Goal: Contribute content: Contribute content

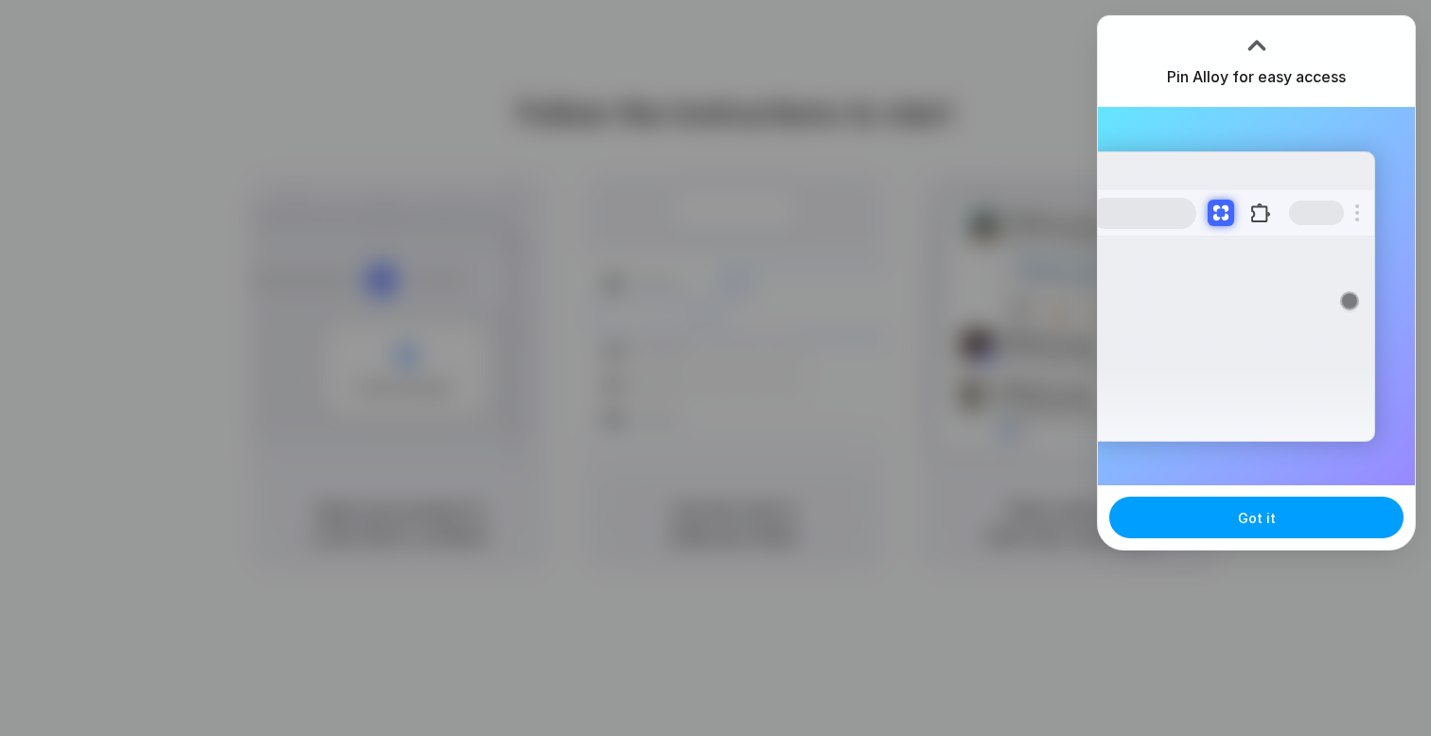
click at [1232, 527] on button "Got it" at bounding box center [1256, 518] width 294 height 42
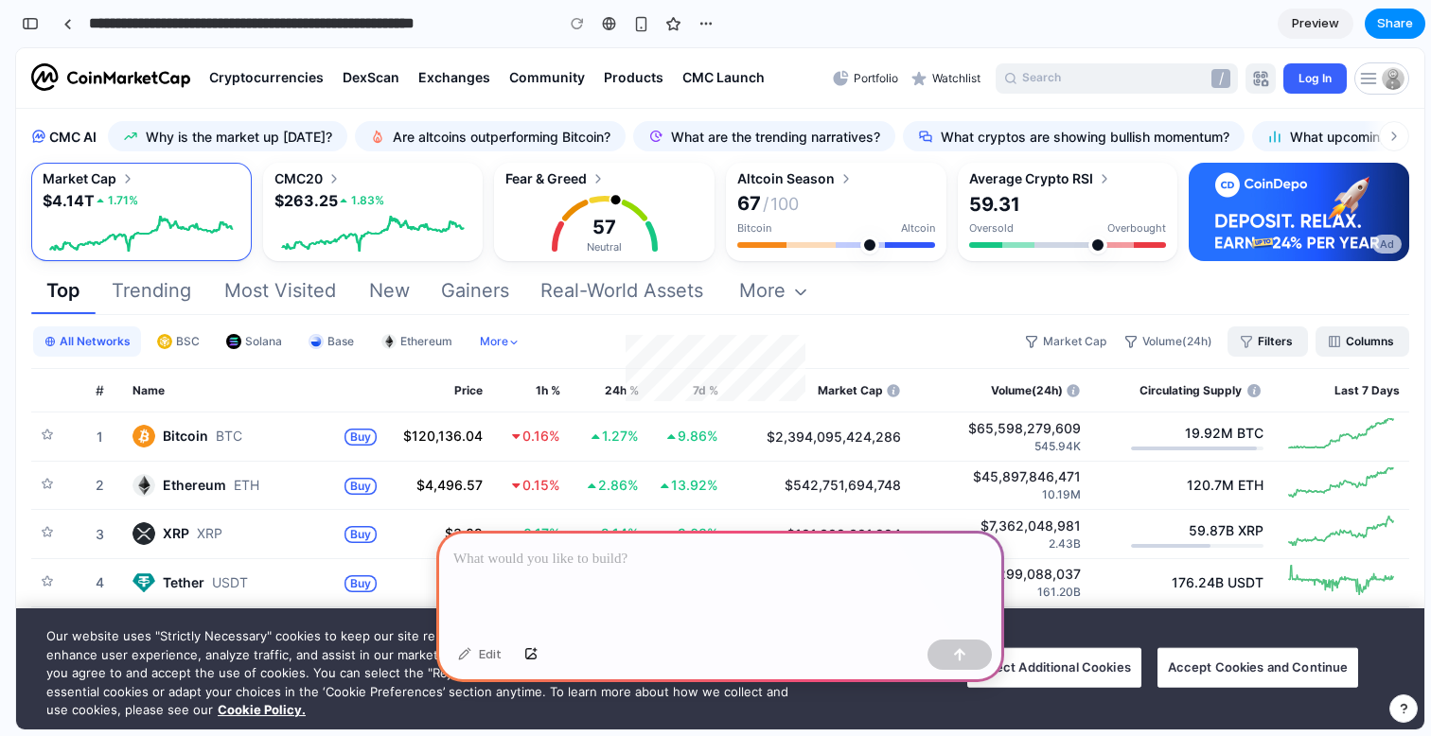
click at [232, 237] on rect "Scrollable content area" at bounding box center [142, 234] width 198 height 38
click at [341, 199] on icon "Scrollable content area" at bounding box center [343, 201] width 7 height 4
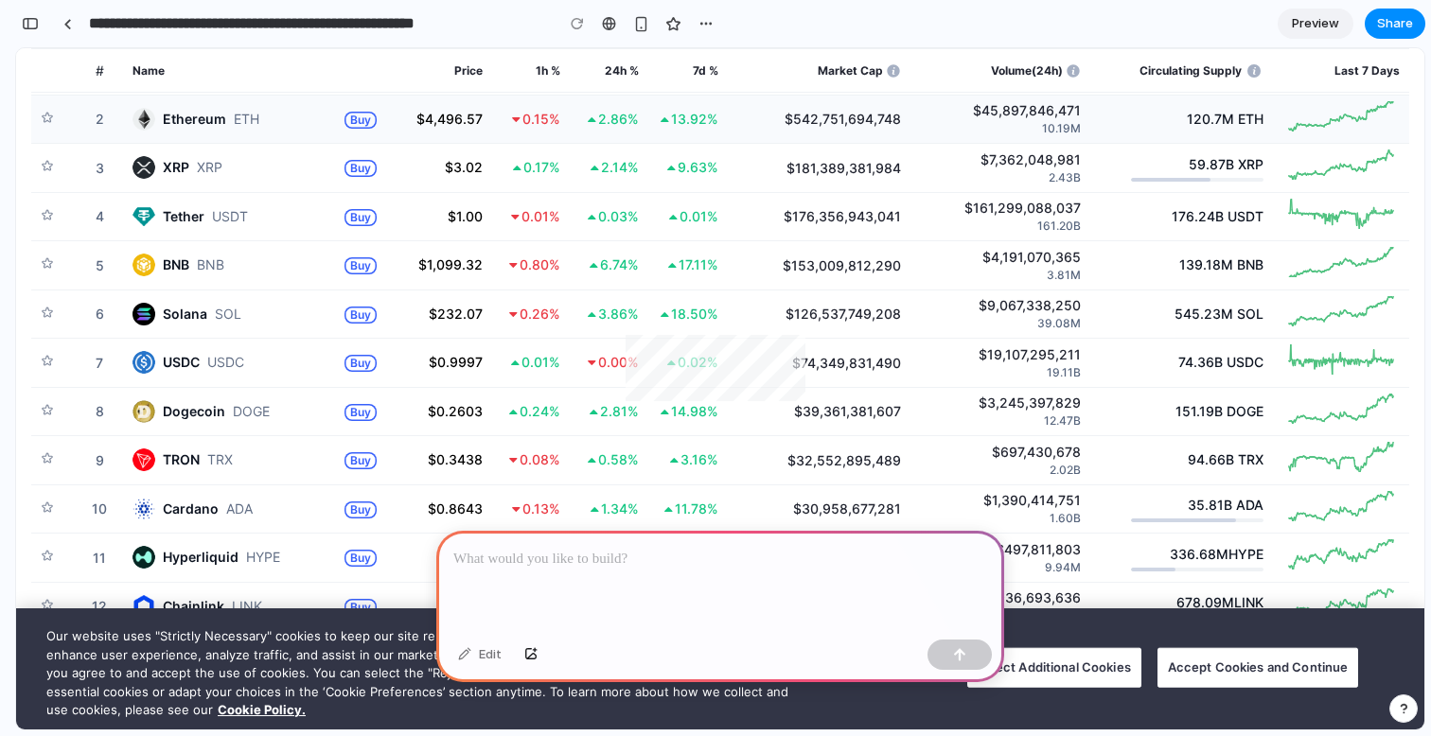
scroll to position [389, 0]
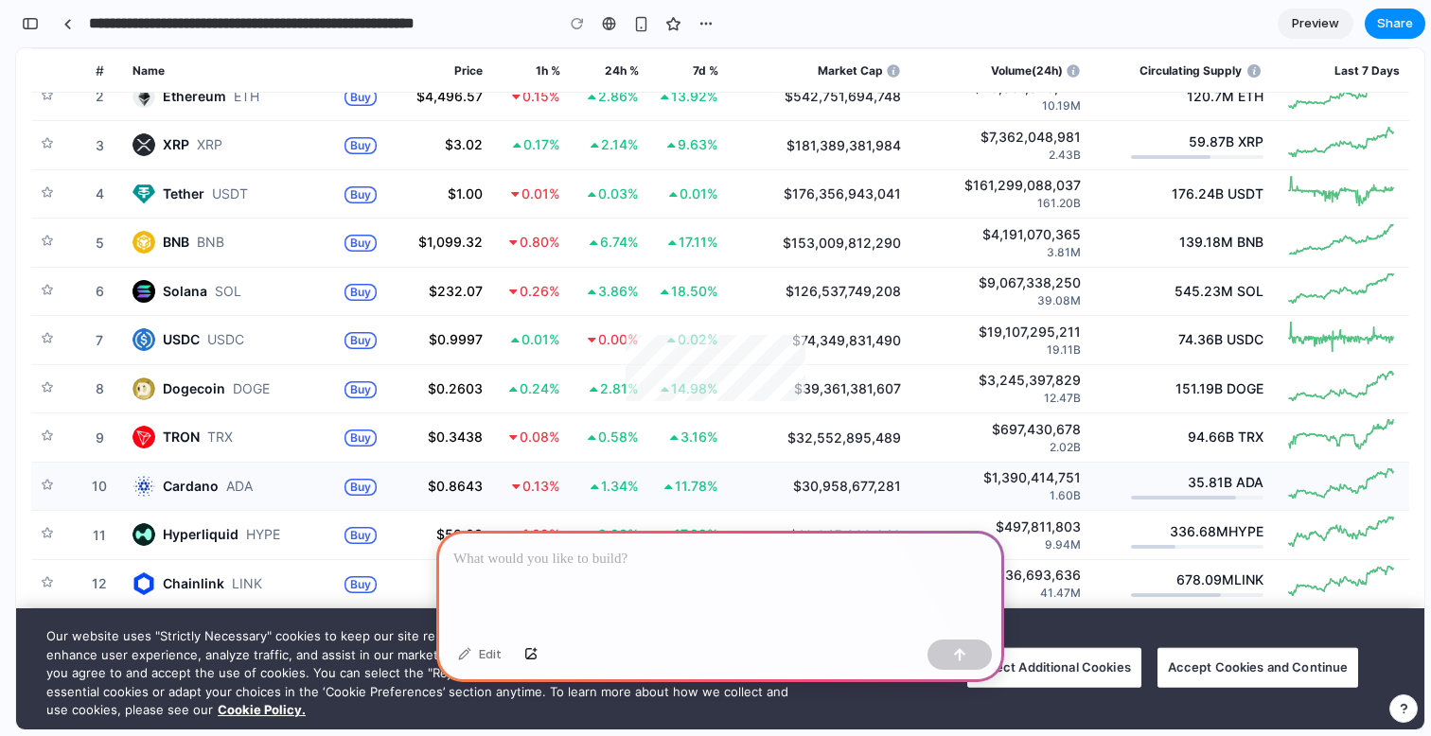
click at [198, 491] on p "Cardano" at bounding box center [191, 486] width 56 height 23
click at [101, 478] on p "10" at bounding box center [99, 486] width 27 height 20
click at [52, 478] on icon at bounding box center [47, 484] width 13 height 13
click at [588, 551] on p at bounding box center [720, 559] width 534 height 23
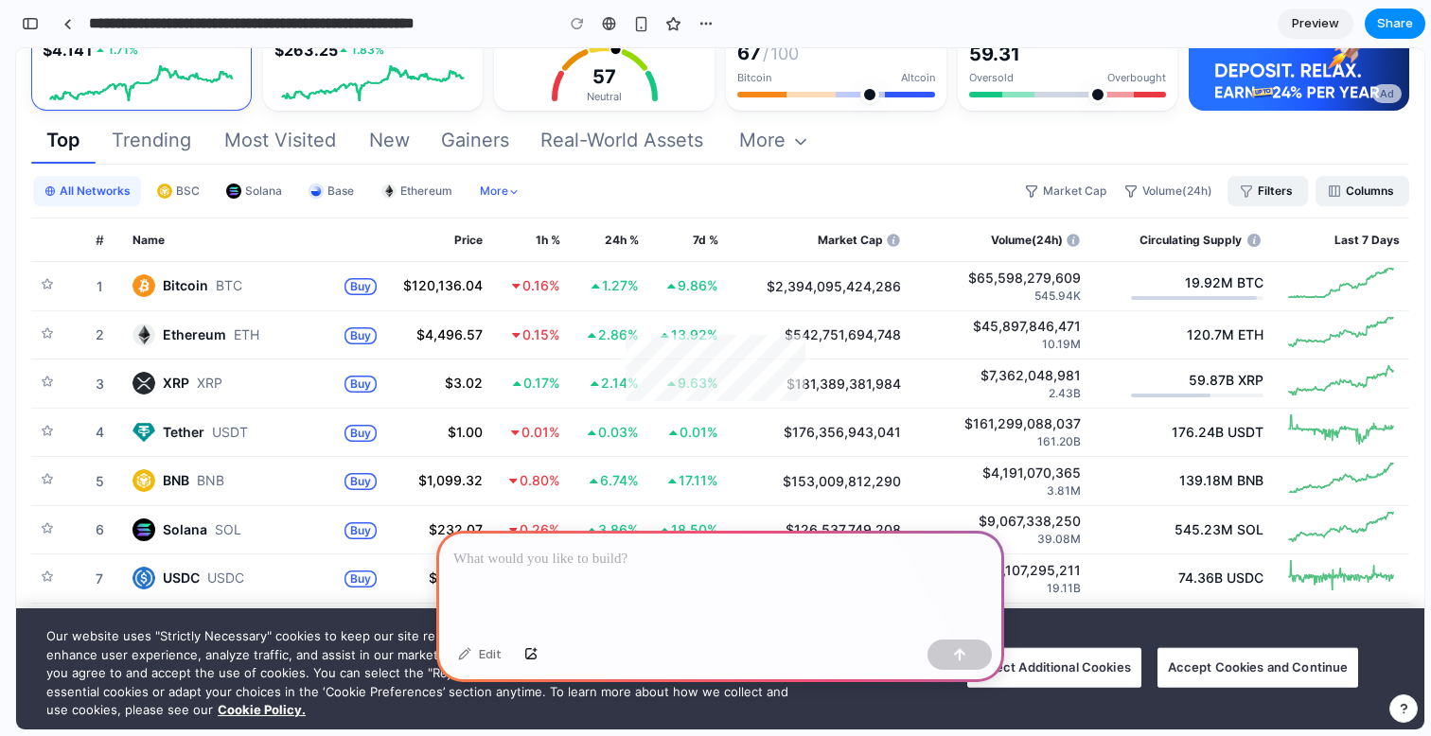
scroll to position [0, 0]
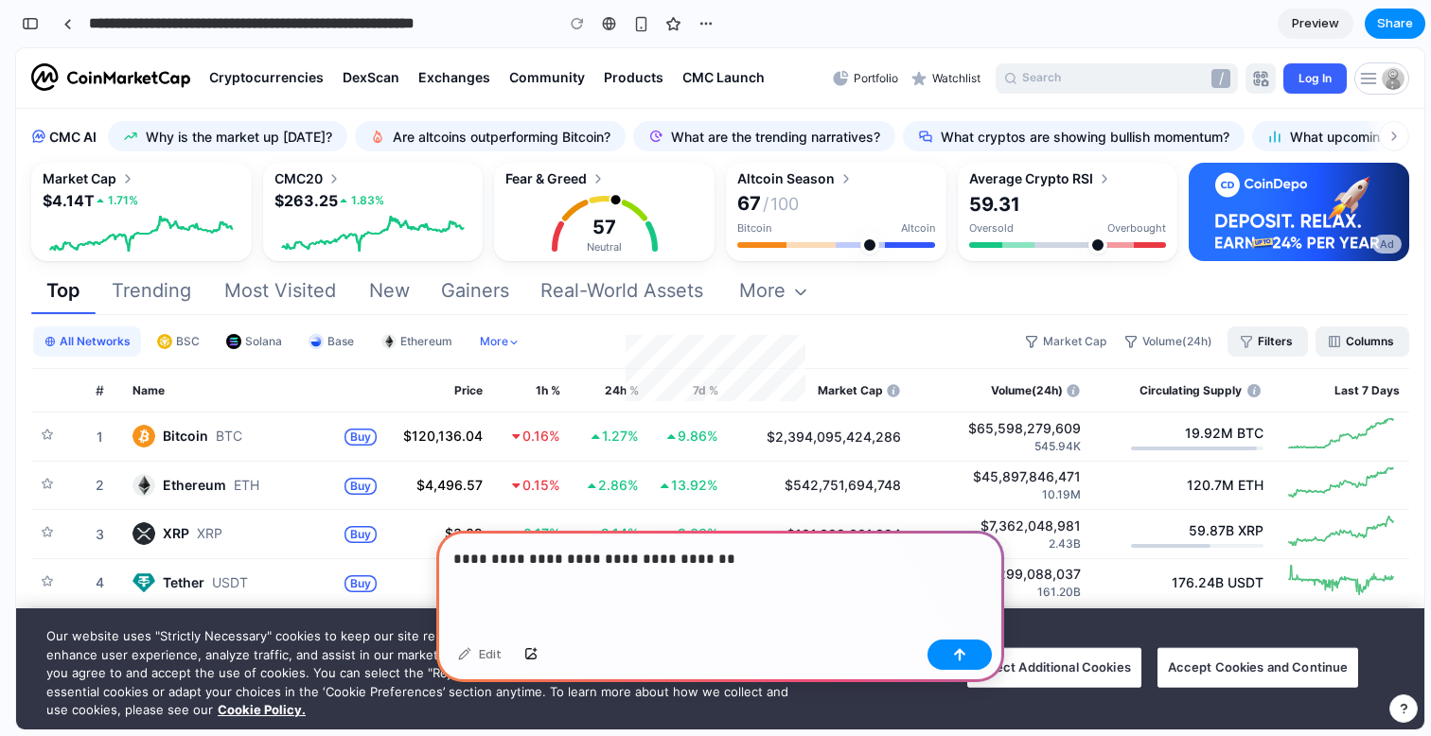
click at [562, 558] on p "**********" at bounding box center [720, 559] width 534 height 23
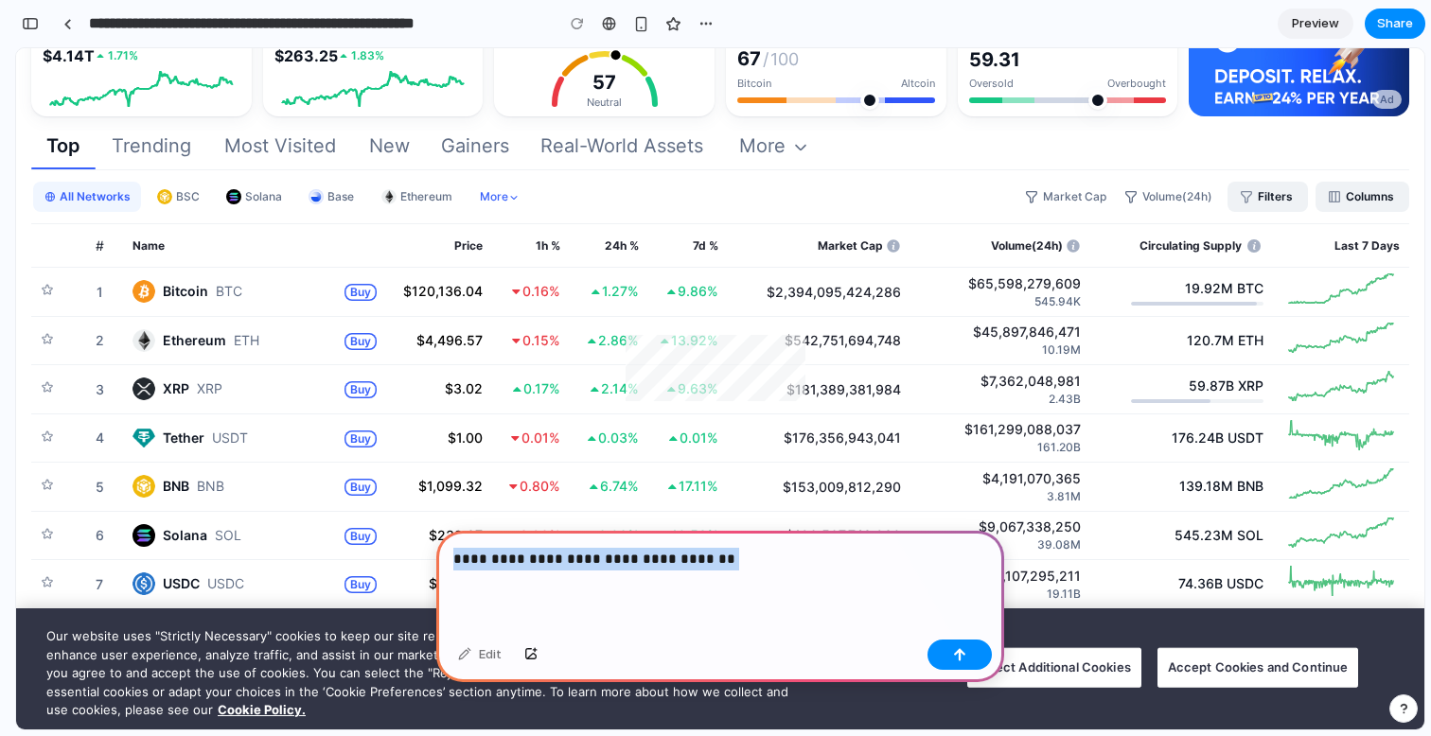
click at [627, 572] on div "**********" at bounding box center [720, 581] width 568 height 101
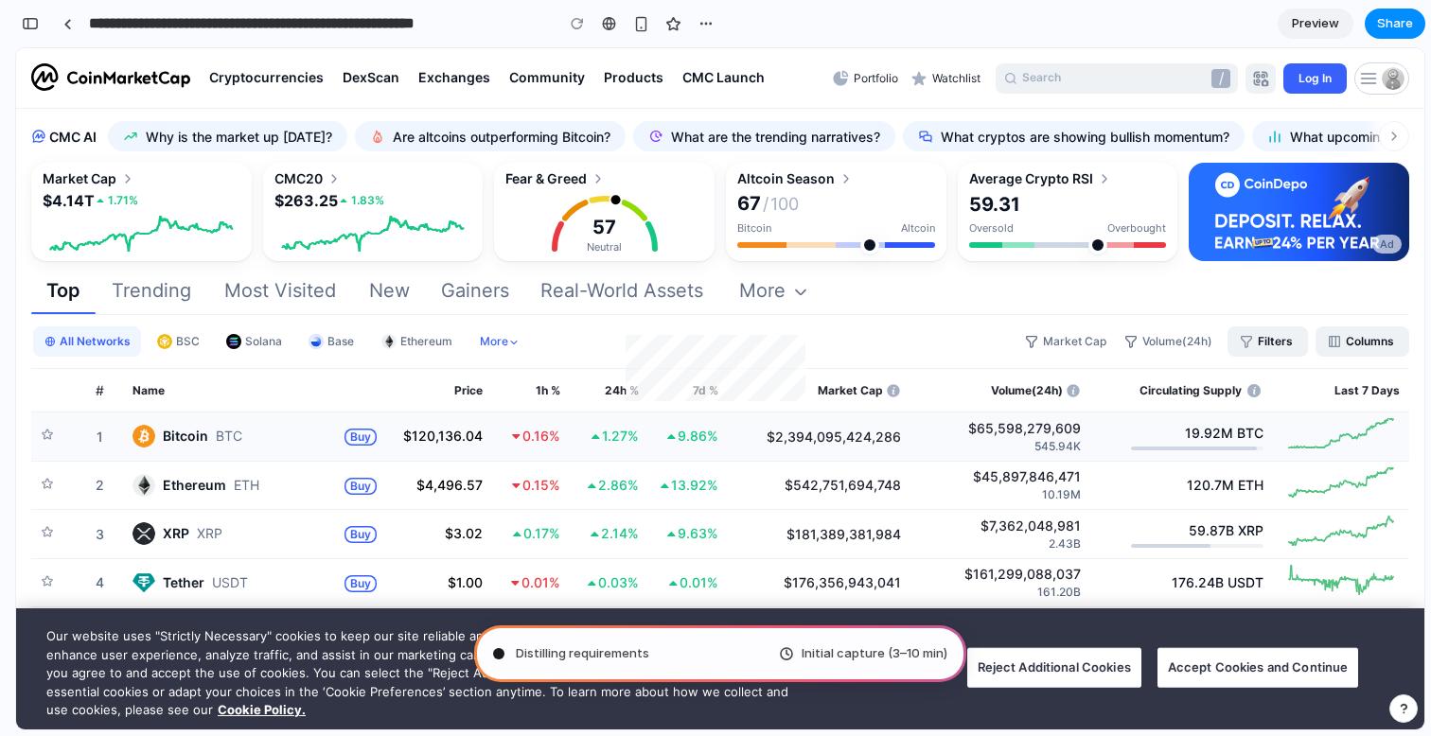
scroll to position [61, 0]
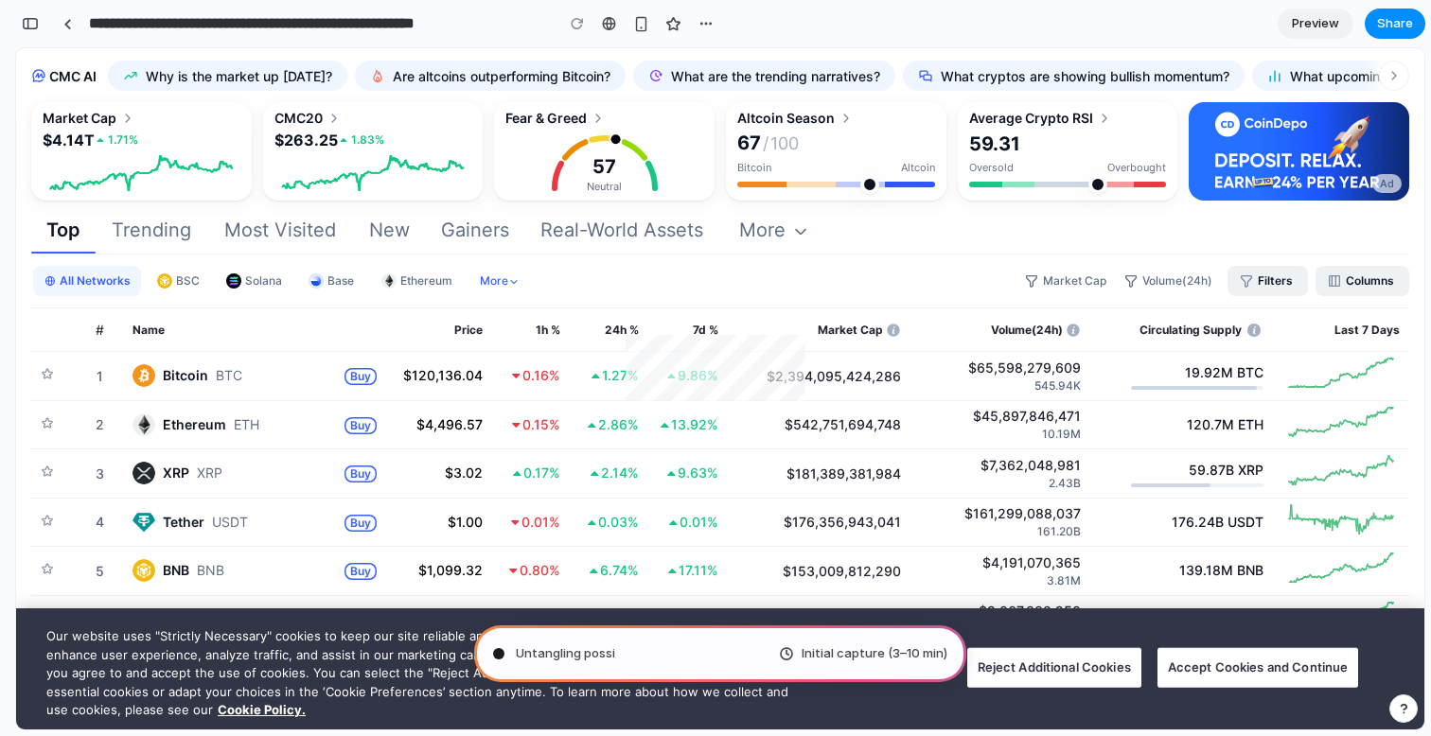
type input "**********"
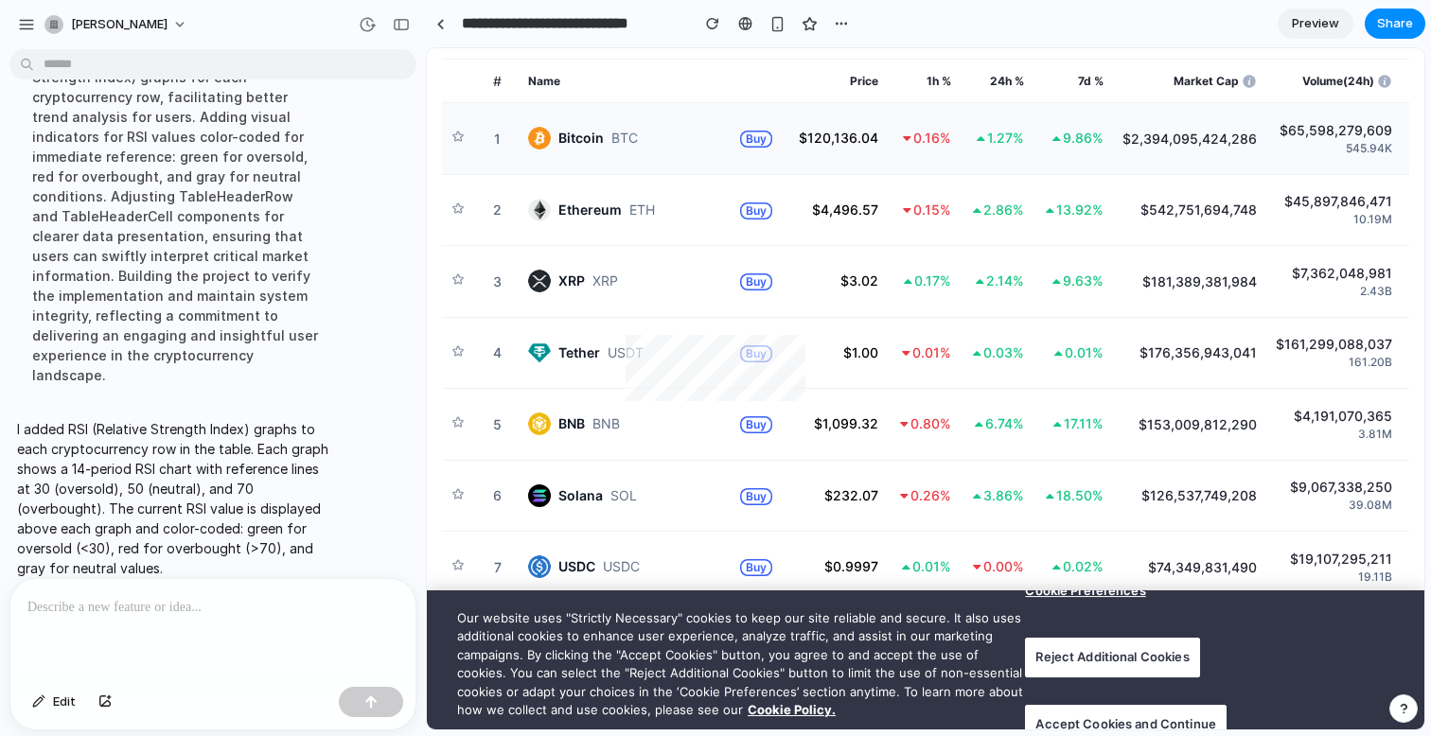
scroll to position [222, 0]
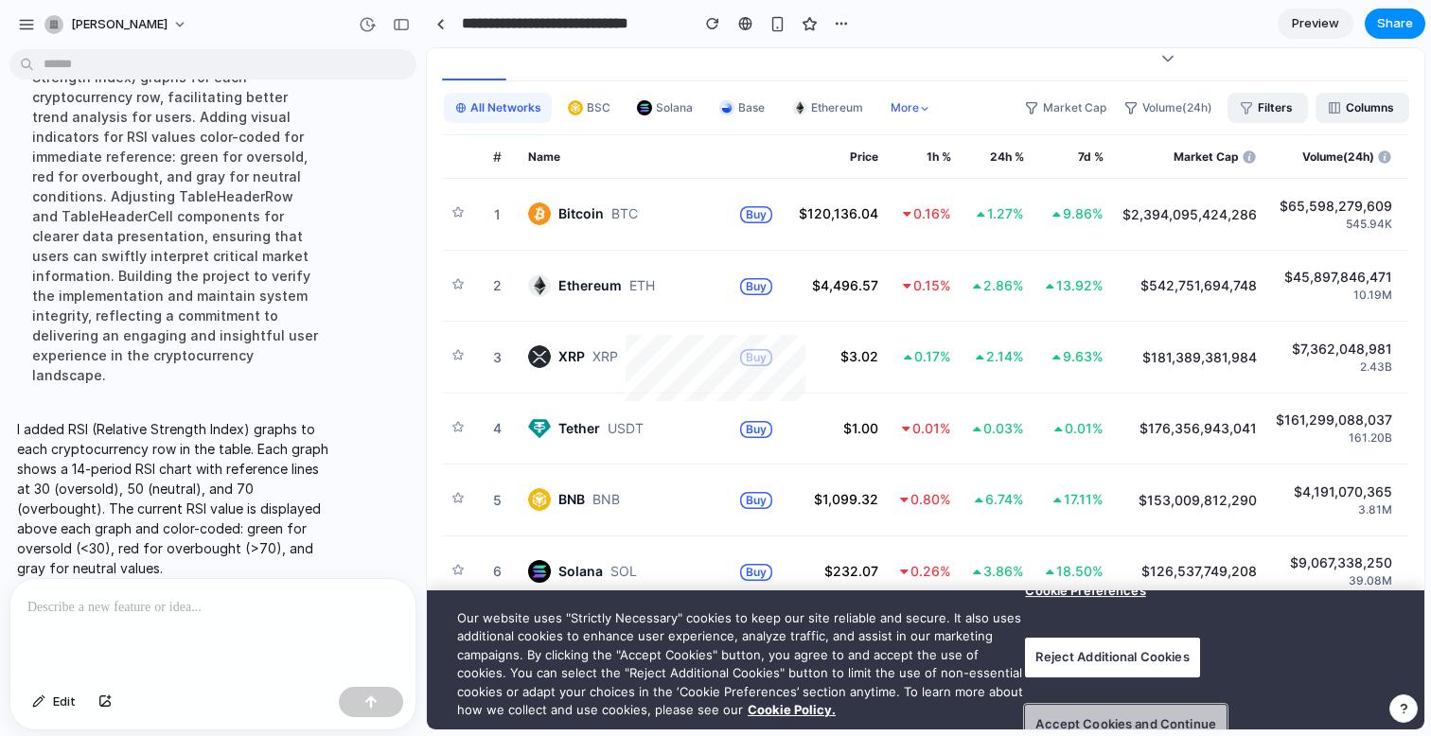
click at [1063, 710] on button "Accept Cookies and Continue" at bounding box center [1126, 725] width 202 height 40
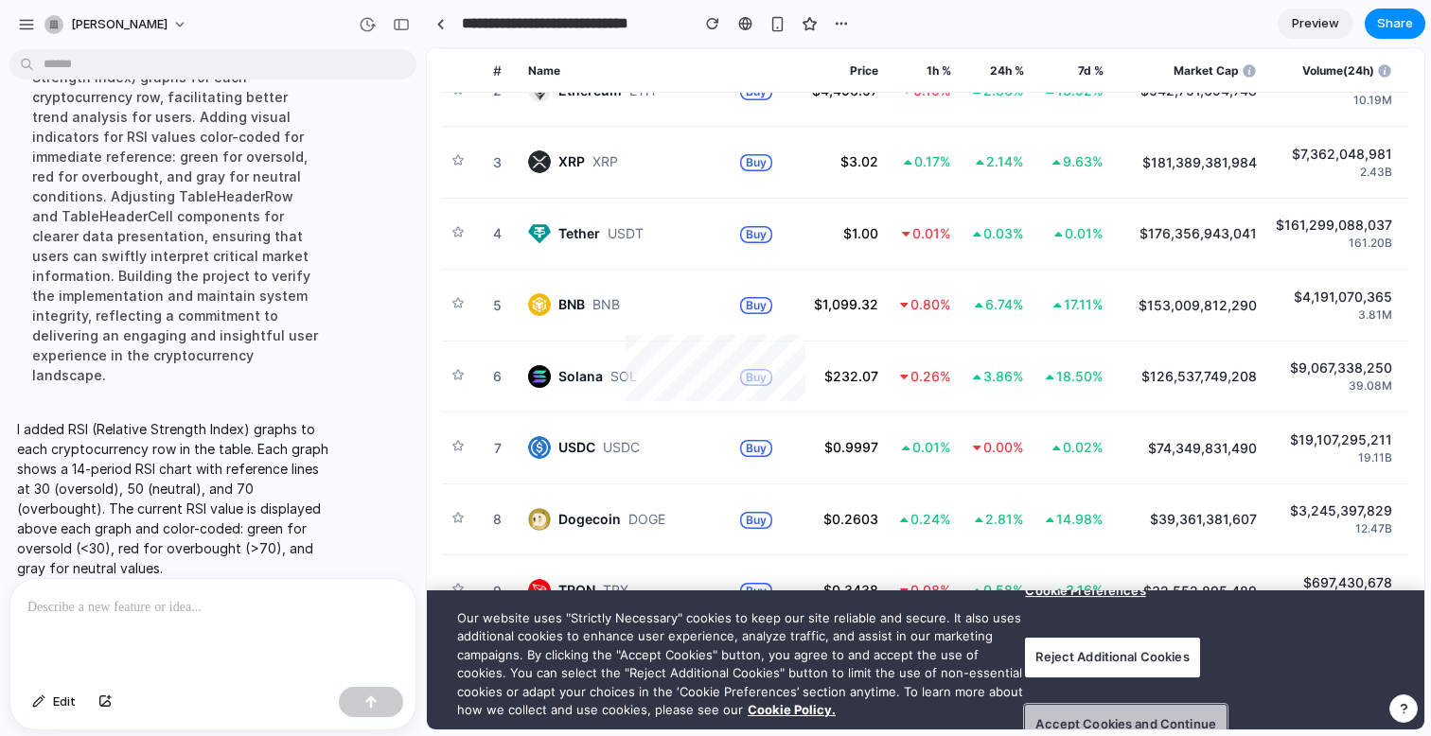
scroll to position [0, 0]
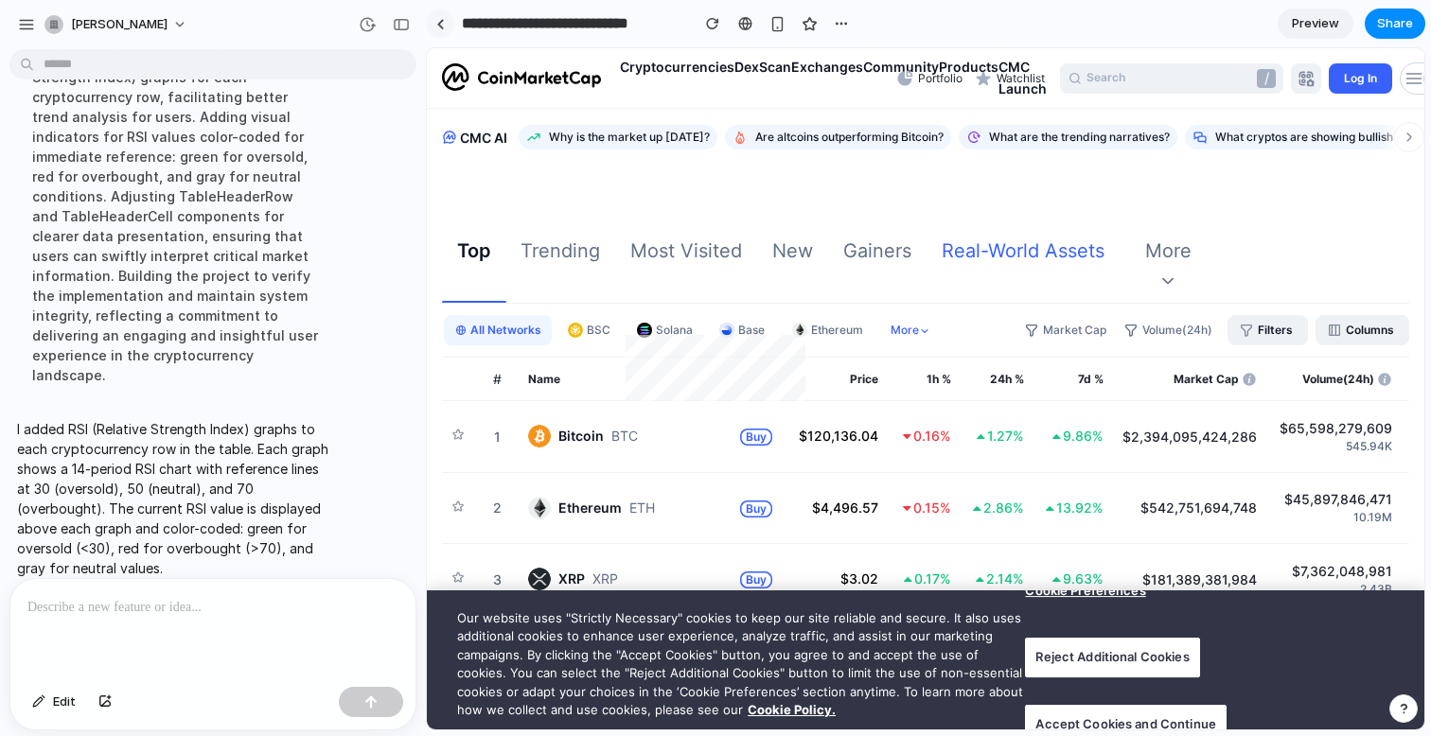
click at [442, 29] on link at bounding box center [440, 23] width 28 height 28
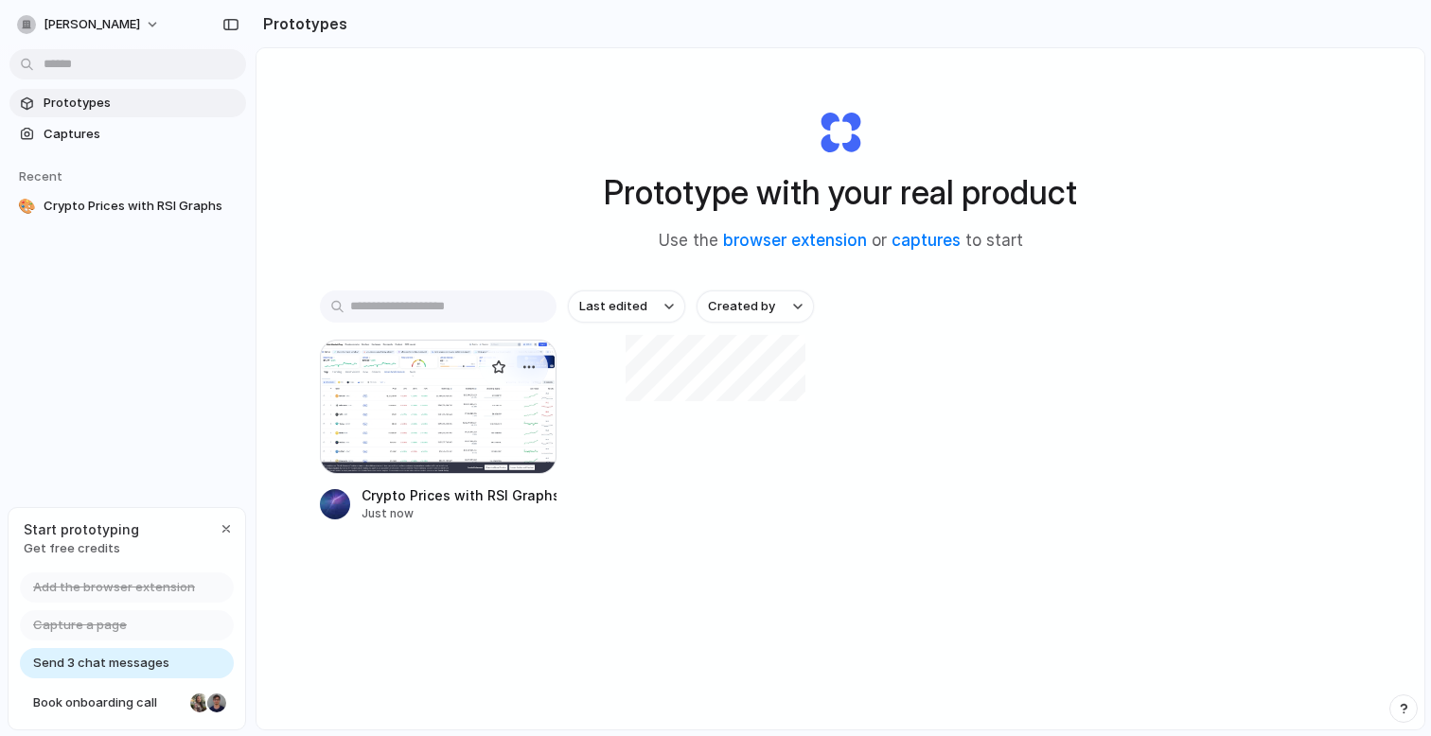
click at [438, 419] on div at bounding box center [438, 407] width 237 height 134
